Goal: Task Accomplishment & Management: Manage account settings

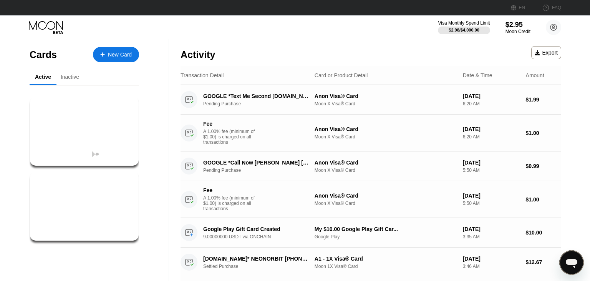
click at [164, 154] on div "Cards New Card Active Inactive $10.00 My $10.00 Google Play Gift Car... Google …" at bounding box center [84, 172] width 169 height 267
click at [164, 157] on div "Cards New Card Active Inactive $10.00 My $10.00 Google Play Gift Car... Google …" at bounding box center [84, 172] width 169 height 267
click at [131, 179] on div "$2.95 ● ● ● ● 3872 Anon Visa® Card" at bounding box center [85, 205] width 110 height 69
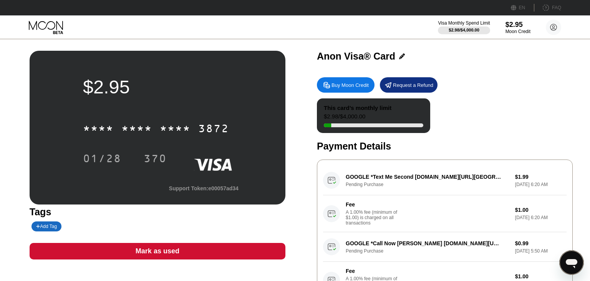
click at [407, 76] on div "Buy Moon Credit Request a Refund This card’s monthly limit $2.98 / $4,000.00 Pa…" at bounding box center [445, 183] width 256 height 220
click at [405, 83] on div "Request a Refund" at bounding box center [413, 85] width 40 height 7
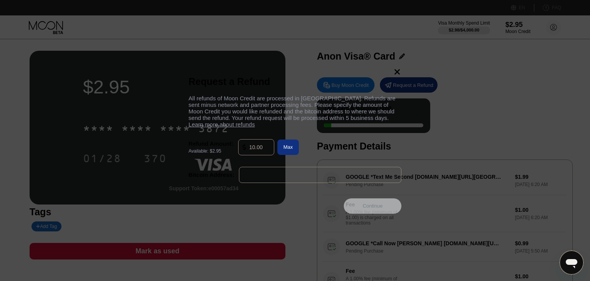
click at [217, 126] on span "Learn more about refunds" at bounding box center [221, 124] width 66 height 7
click at [258, 149] on input "text" at bounding box center [259, 146] width 21 height 15
click at [290, 147] on div "Max" at bounding box center [288, 147] width 10 height 7
type input "2.95"
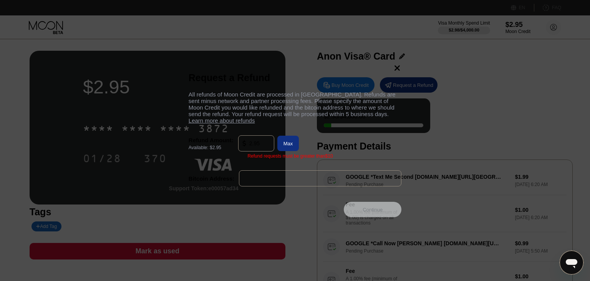
click at [398, 64] on icon at bounding box center [397, 68] width 8 height 8
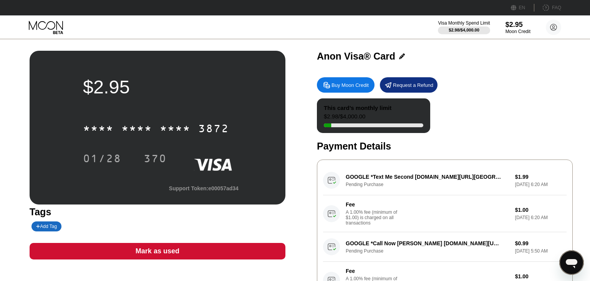
click at [410, 114] on div "This card’s monthly limit $2.98 / $4,000.00" at bounding box center [373, 115] width 113 height 35
click at [388, 116] on div "This card’s monthly limit $2.98 / $4,000.00" at bounding box center [373, 115] width 113 height 35
click at [325, 111] on div "This card’s monthly limit" at bounding box center [358, 107] width 68 height 7
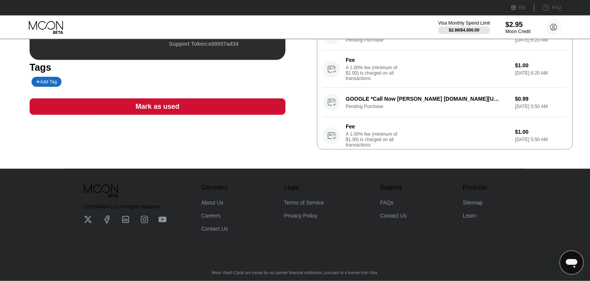
scroll to position [152, 0]
click at [365, 105] on div "GOOGLE *Call Now [PERSON_NAME] [DOMAIN_NAME][URL][GEOGRAPHIC_DATA] Pending Purc…" at bounding box center [444, 121] width 243 height 66
click at [329, 109] on div "GOOGLE *Call Now [PERSON_NAME] [DOMAIN_NAME][URL][GEOGRAPHIC_DATA] Pending Purc…" at bounding box center [444, 121] width 243 height 66
click at [301, 110] on div "$2.95 * * * * * * * * * * * * 3872 01/28 370 Support Token: e00057ad34 Tags Add…" at bounding box center [295, 27] width 530 height 243
click at [310, 116] on div "$2.95 * * * * * * * * * * * * 3872 01/28 370 Support Token: e00057ad34 Tags Add…" at bounding box center [295, 27] width 530 height 243
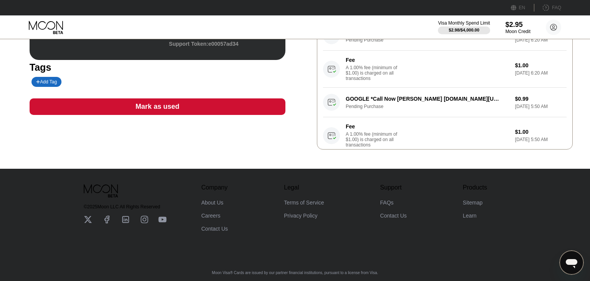
click at [311, 121] on div "$2.95 * * * * * * * * * * * * 3872 01/28 370 Support Token: e00057ad34 Tags Add…" at bounding box center [295, 27] width 530 height 243
drag, startPoint x: 311, startPoint y: 121, endPoint x: 345, endPoint y: 127, distance: 34.8
click at [311, 121] on div "$2.95 * * * * * * * * * * * * 3872 01/28 370 Support Token: e00057ad34 Tags Add…" at bounding box center [295, 27] width 530 height 243
